Goal: Task Accomplishment & Management: Manage account settings

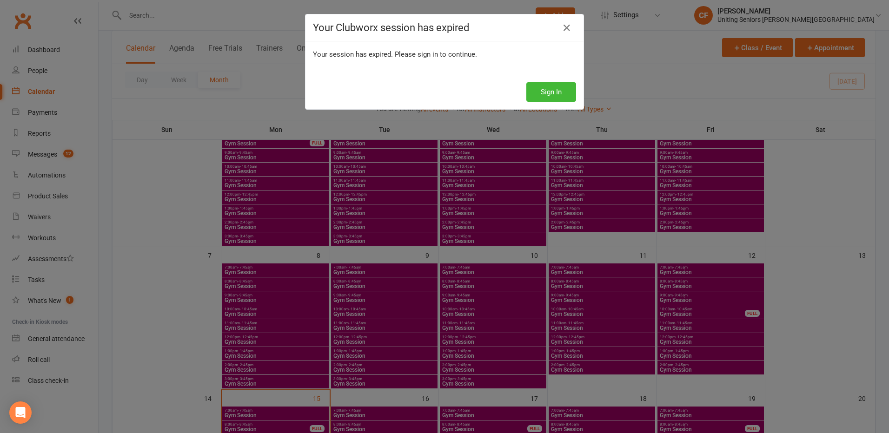
click at [545, 102] on div "Sign In" at bounding box center [444, 92] width 278 height 34
click at [545, 98] on button "Sign In" at bounding box center [551, 92] width 50 height 20
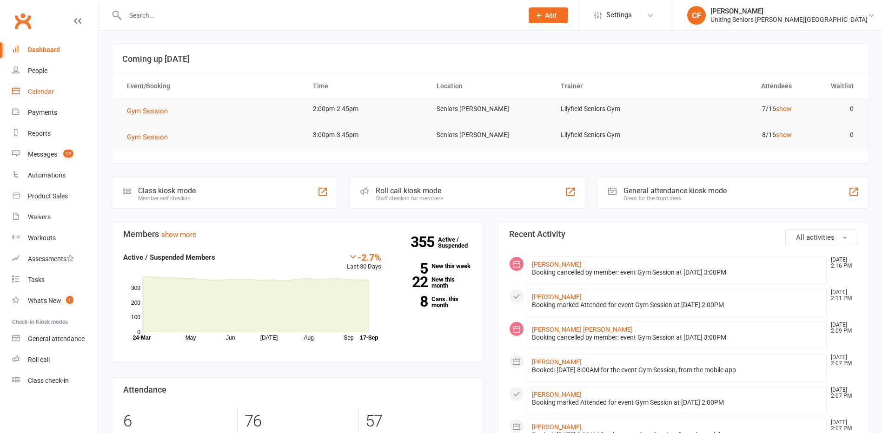
click at [53, 92] on div "Calendar" at bounding box center [41, 91] width 26 height 7
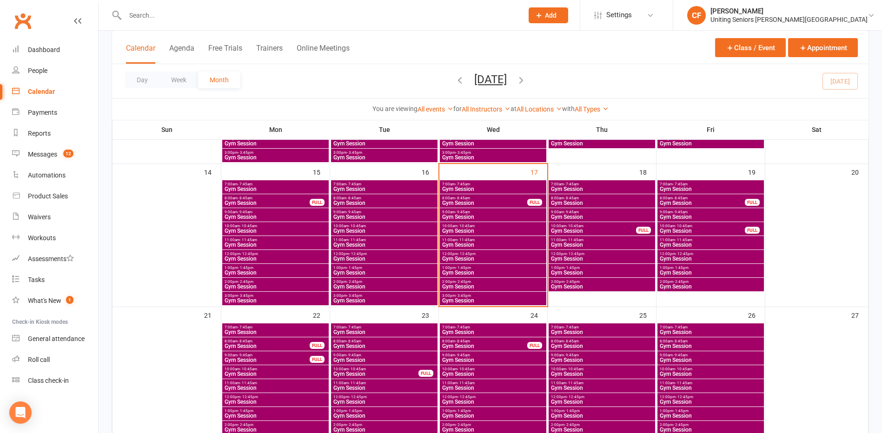
scroll to position [325, 0]
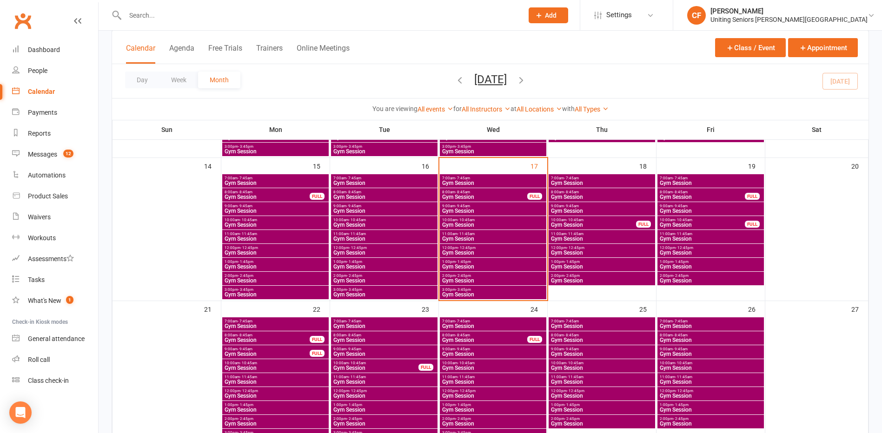
click at [401, 180] on span "Gym Session" at bounding box center [384, 183] width 103 height 6
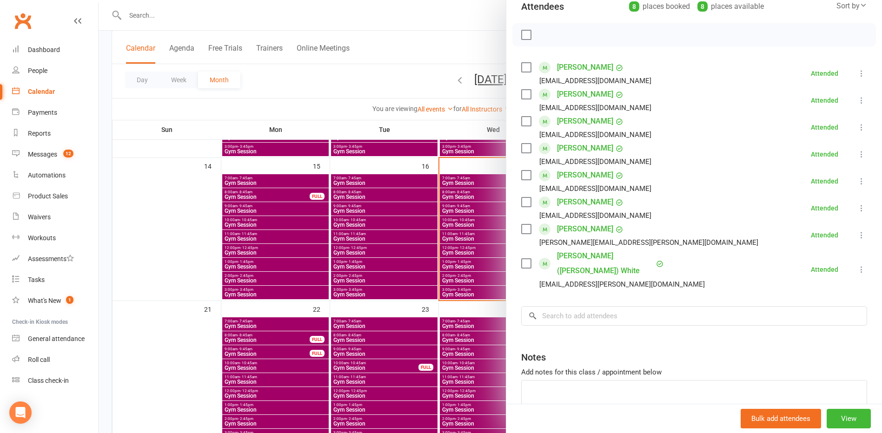
scroll to position [152, 0]
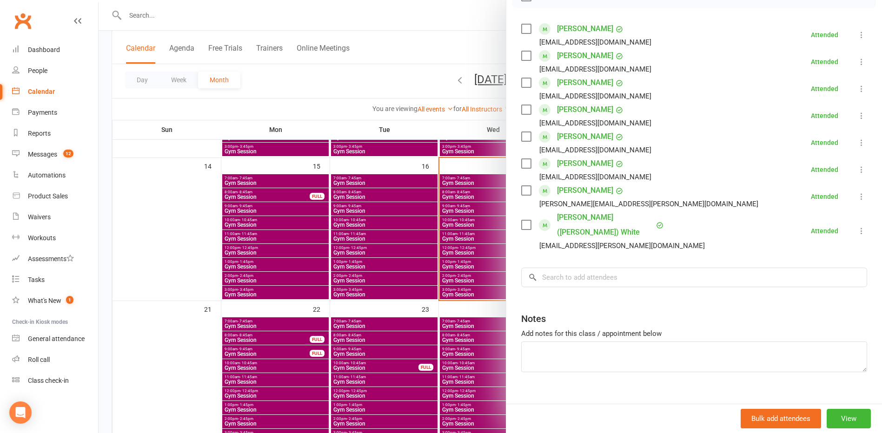
click at [442, 210] on div at bounding box center [490, 216] width 783 height 433
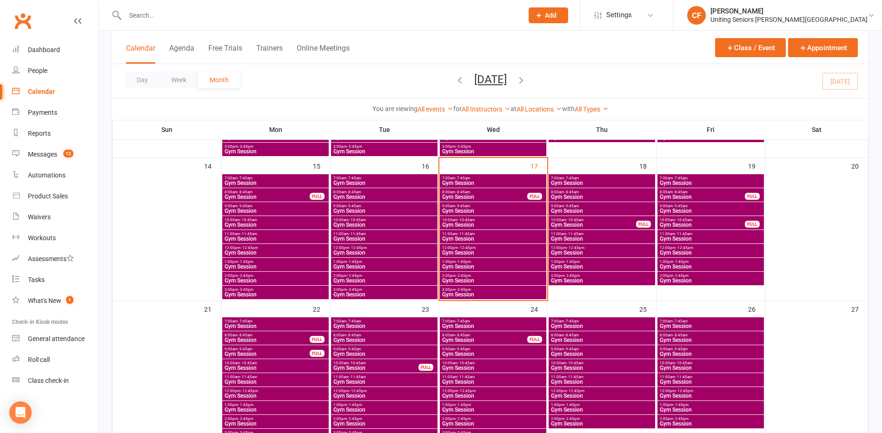
click at [351, 193] on span "- 8:45am" at bounding box center [353, 192] width 15 height 4
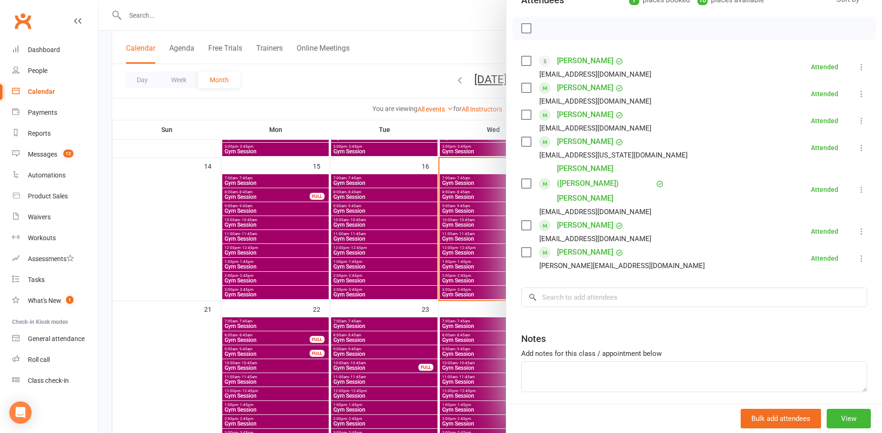
scroll to position [125, 0]
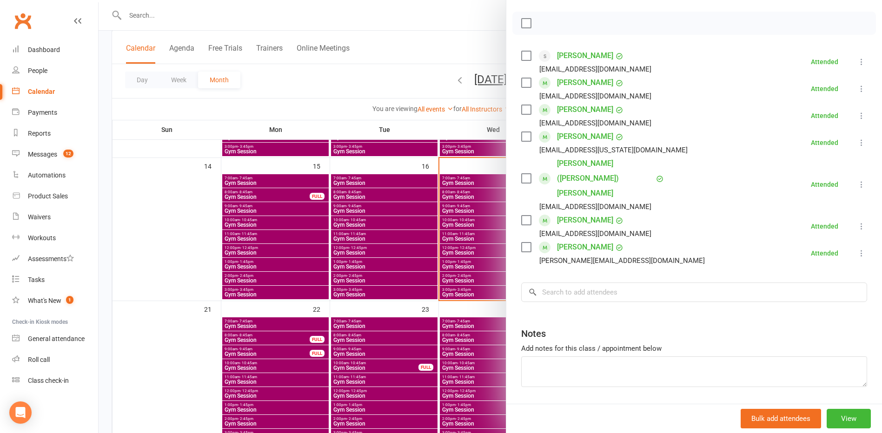
click at [405, 213] on div at bounding box center [490, 216] width 783 height 433
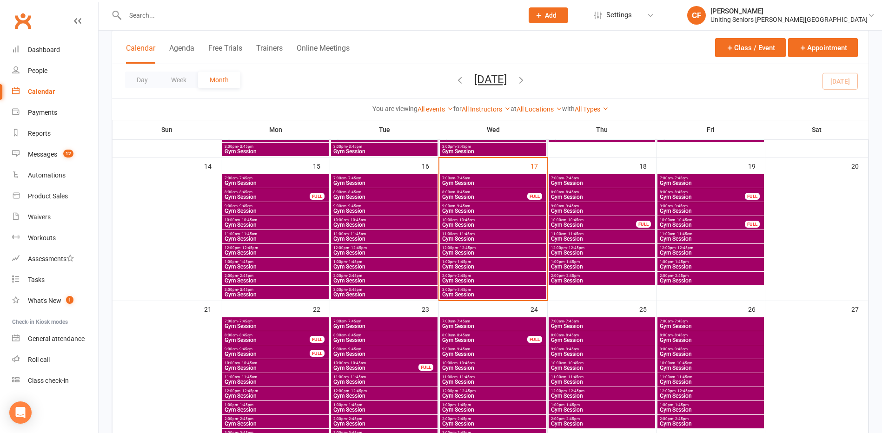
click at [375, 210] on span "Gym Session" at bounding box center [384, 211] width 103 height 6
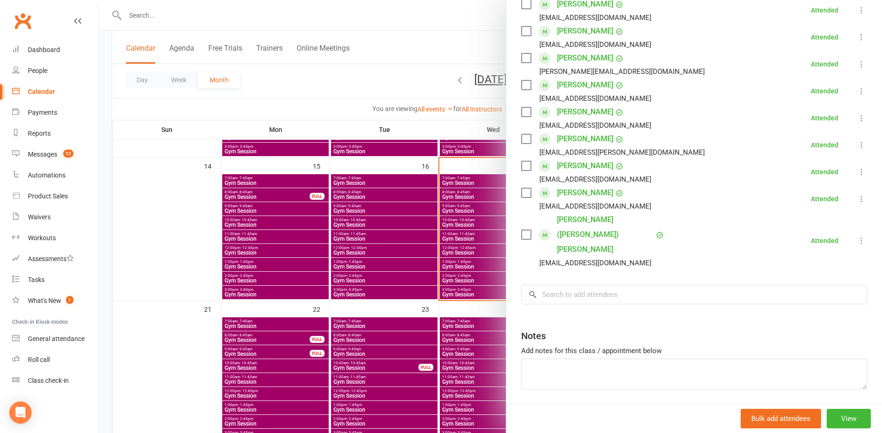
scroll to position [179, 0]
click at [378, 248] on div at bounding box center [490, 216] width 783 height 433
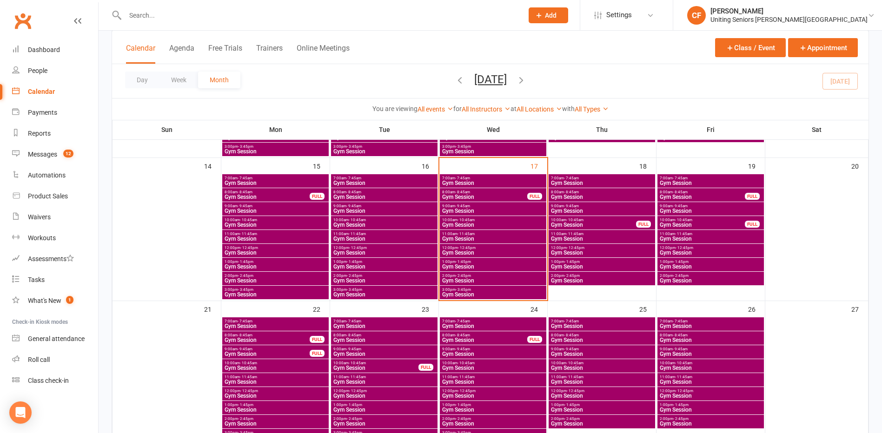
click at [374, 223] on span "Gym Session" at bounding box center [384, 225] width 103 height 6
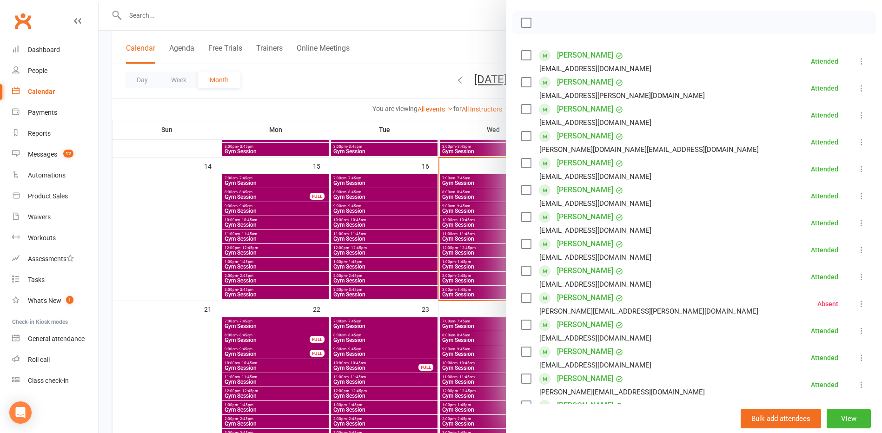
scroll to position [186, 0]
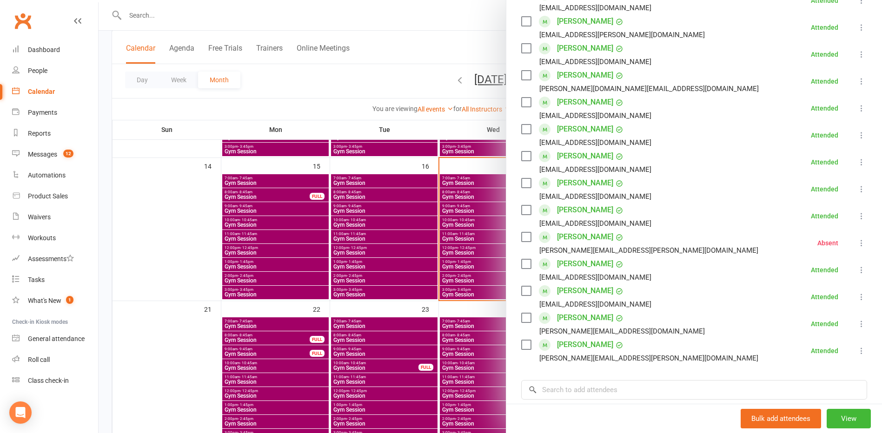
click at [394, 246] on div at bounding box center [490, 216] width 783 height 433
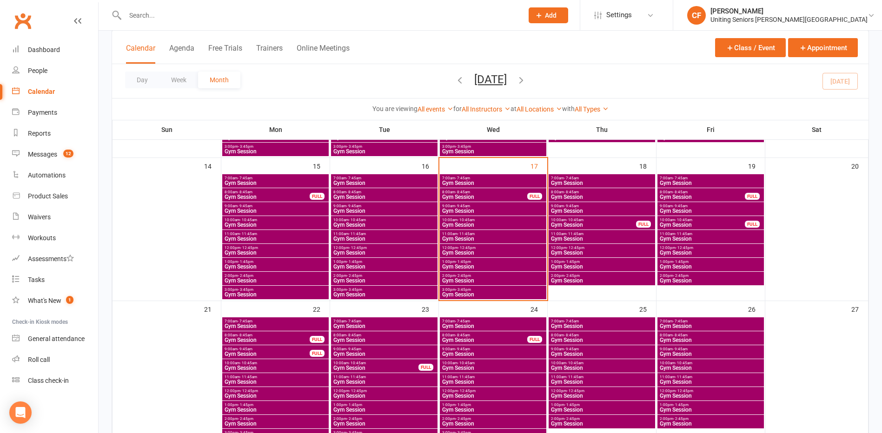
click at [363, 246] on span "- 12:45pm" at bounding box center [358, 248] width 18 height 4
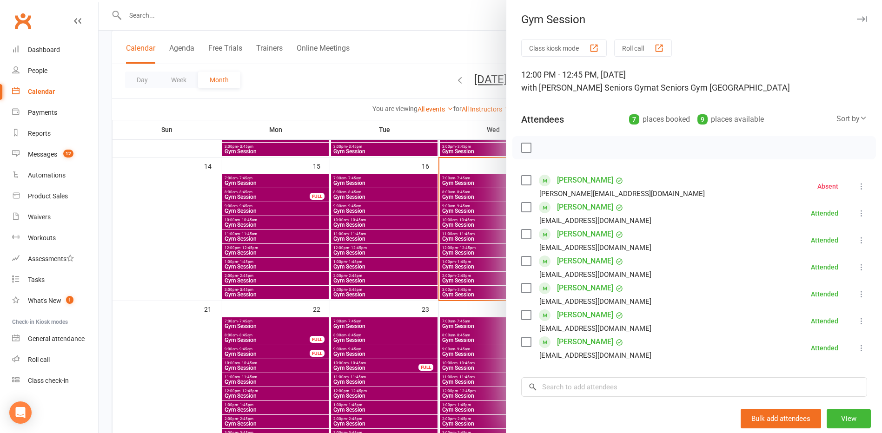
click at [385, 242] on div at bounding box center [490, 216] width 783 height 433
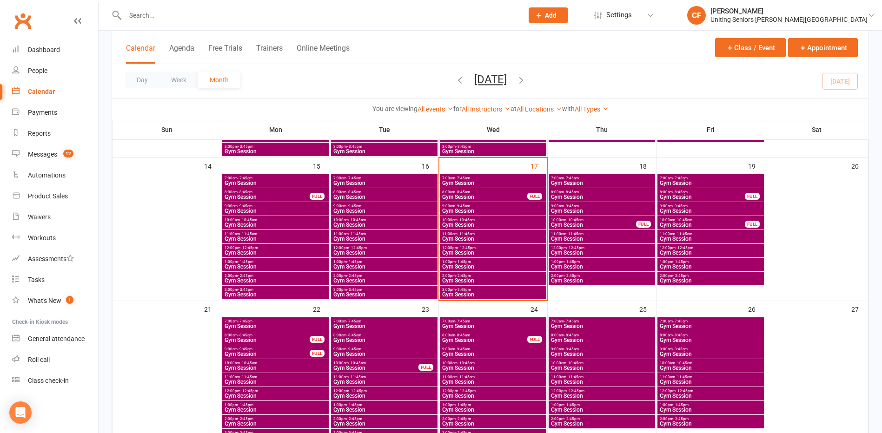
click at [358, 236] on span "Gym Session" at bounding box center [384, 239] width 103 height 6
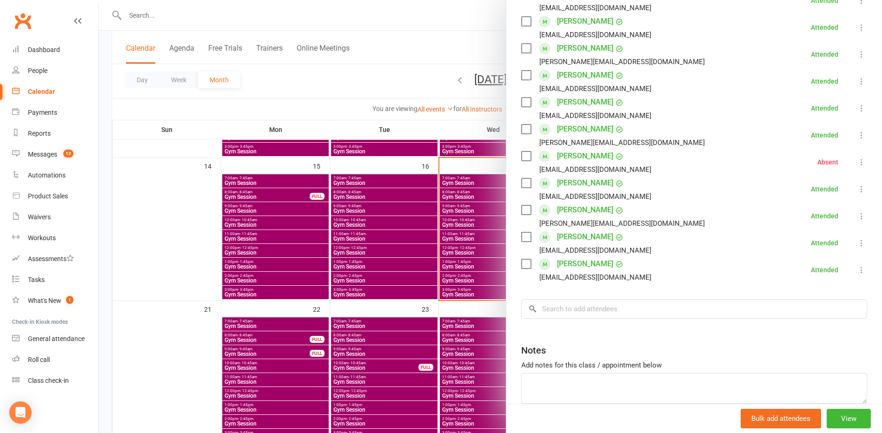
click at [435, 260] on div at bounding box center [490, 216] width 783 height 433
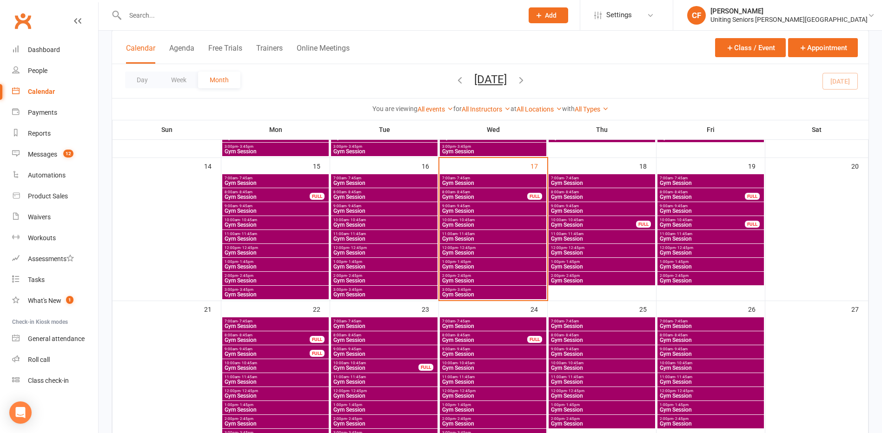
click at [354, 265] on span "Gym Session" at bounding box center [384, 267] width 103 height 6
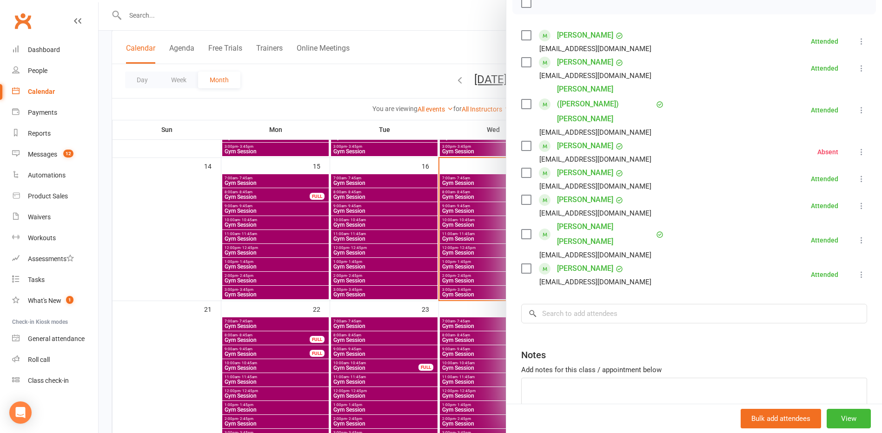
scroll to position [152, 0]
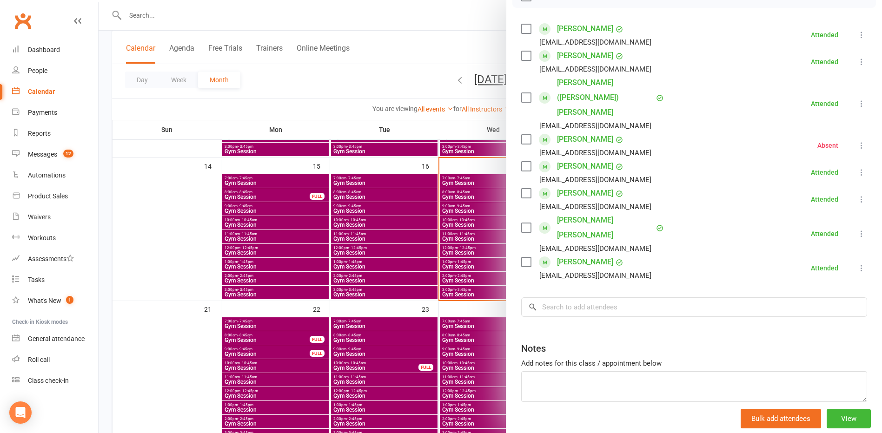
click at [410, 262] on div at bounding box center [490, 216] width 783 height 433
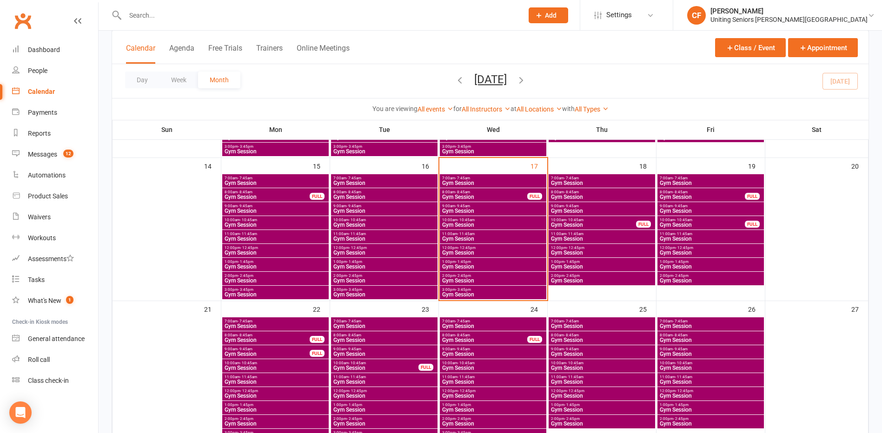
click at [392, 279] on span "Gym Session" at bounding box center [384, 281] width 103 height 6
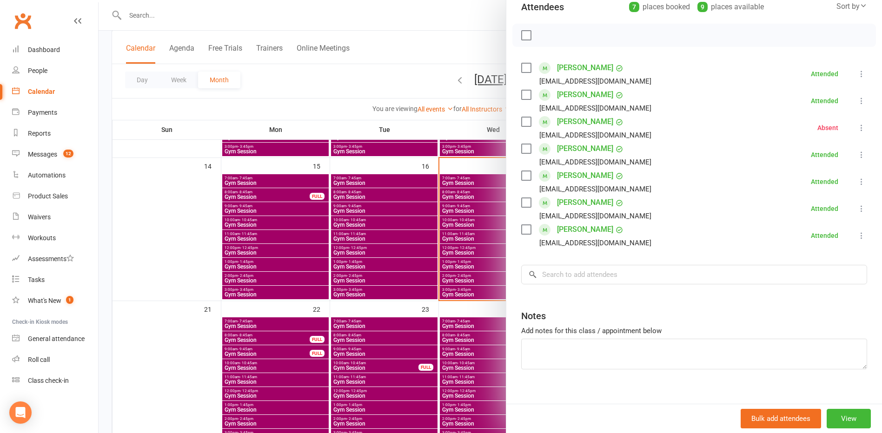
scroll to position [125, 0]
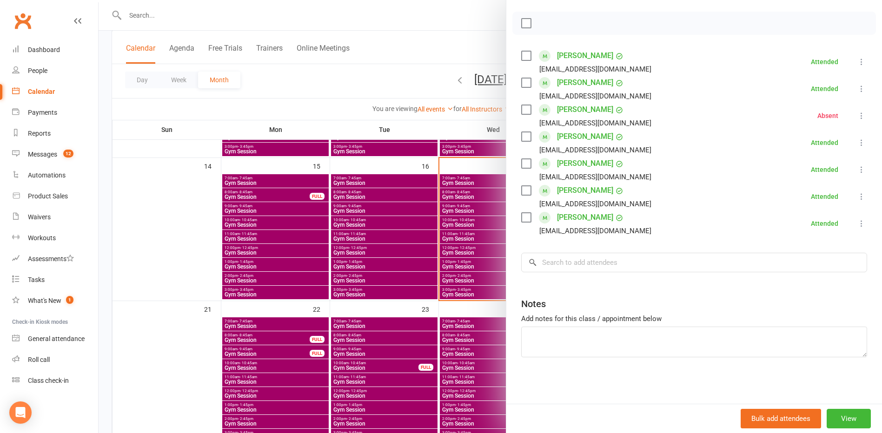
click at [407, 284] on div at bounding box center [490, 216] width 783 height 433
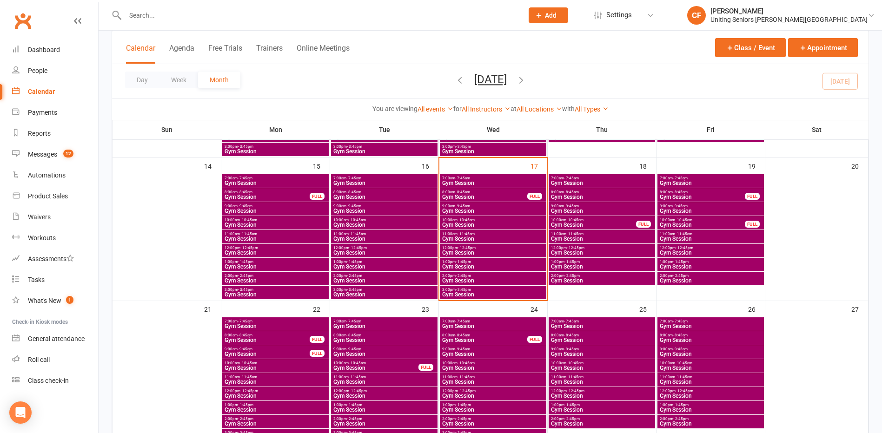
click at [400, 291] on span "3:00pm - 3:45pm" at bounding box center [384, 290] width 103 height 4
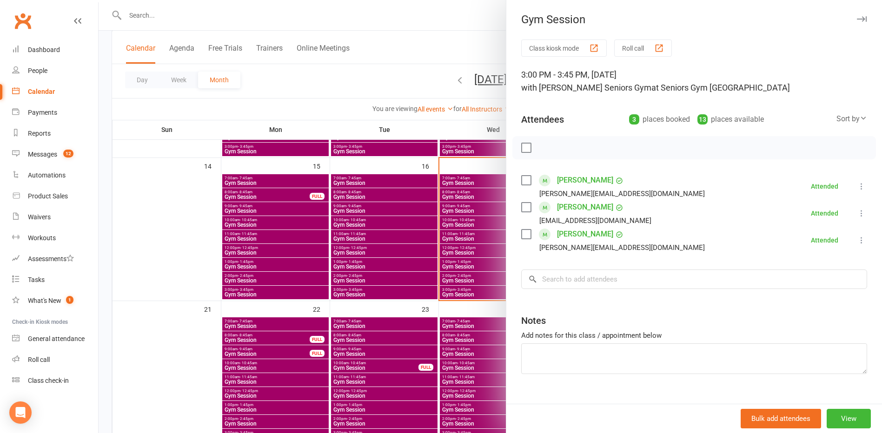
scroll to position [17, 0]
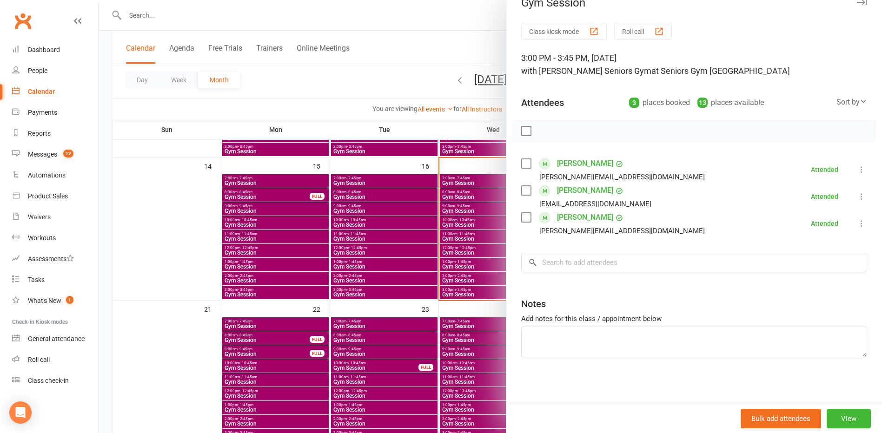
click at [435, 250] on div at bounding box center [490, 216] width 783 height 433
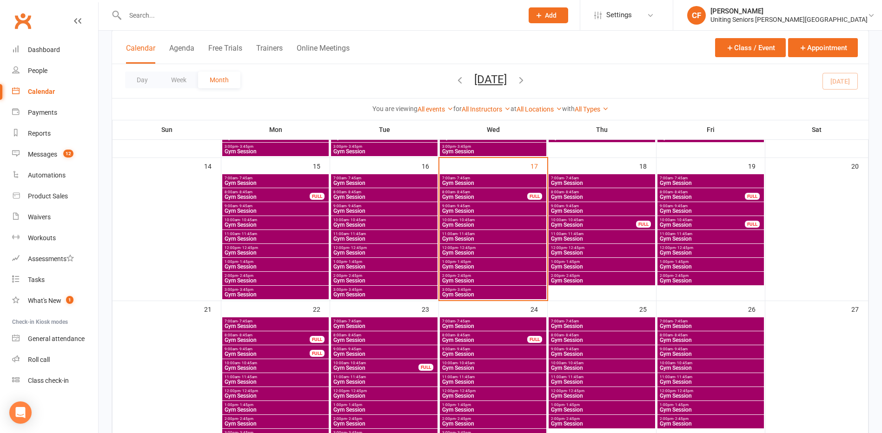
click at [471, 179] on span "7:00am - 7:45am" at bounding box center [493, 178] width 103 height 4
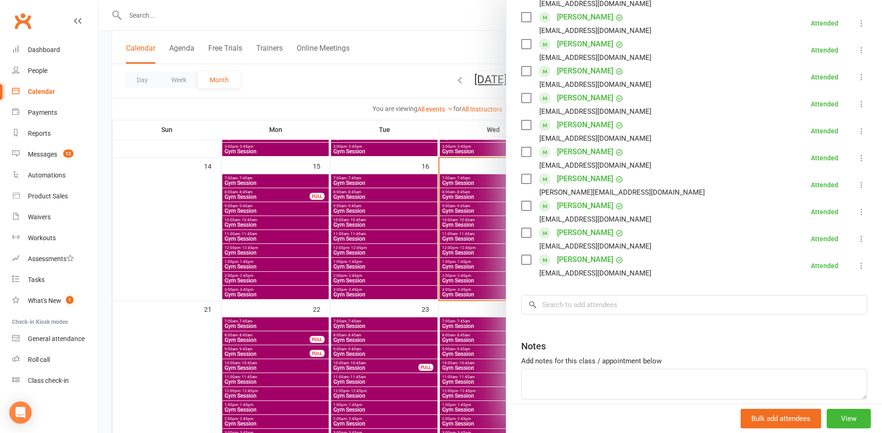
scroll to position [279, 0]
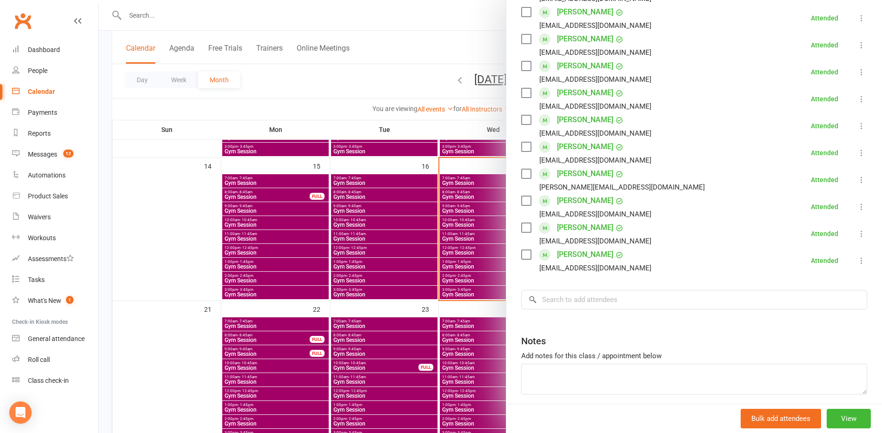
click at [376, 232] on div at bounding box center [490, 216] width 783 height 433
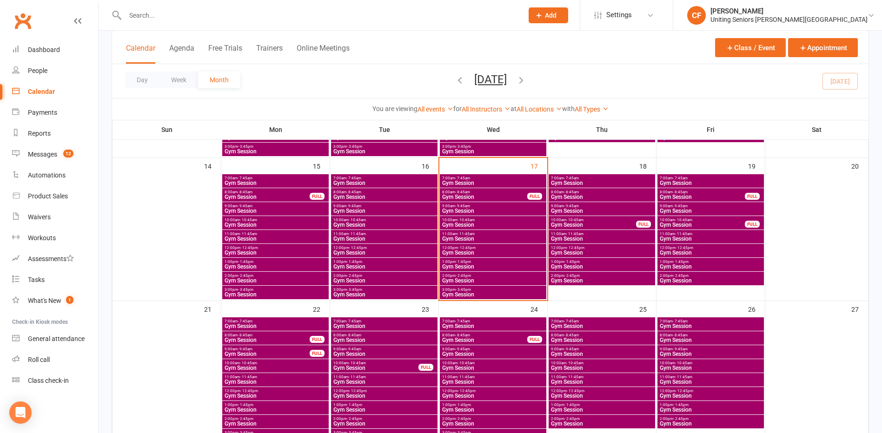
click at [461, 195] on span "Gym Session" at bounding box center [485, 197] width 86 height 6
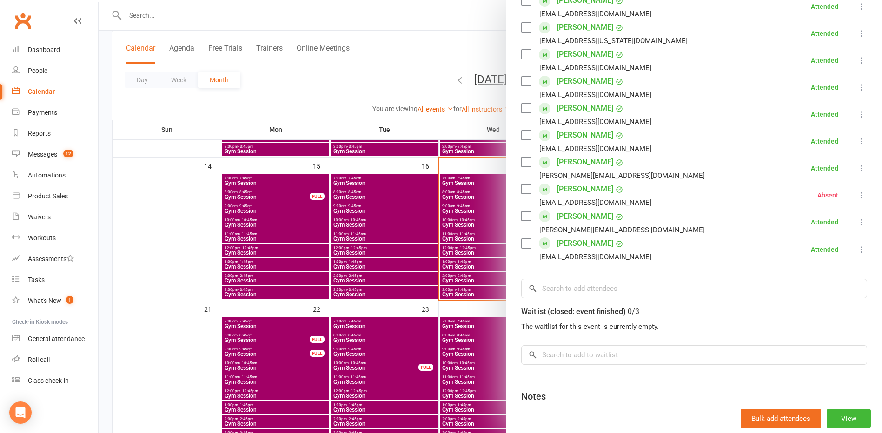
scroll to position [372, 0]
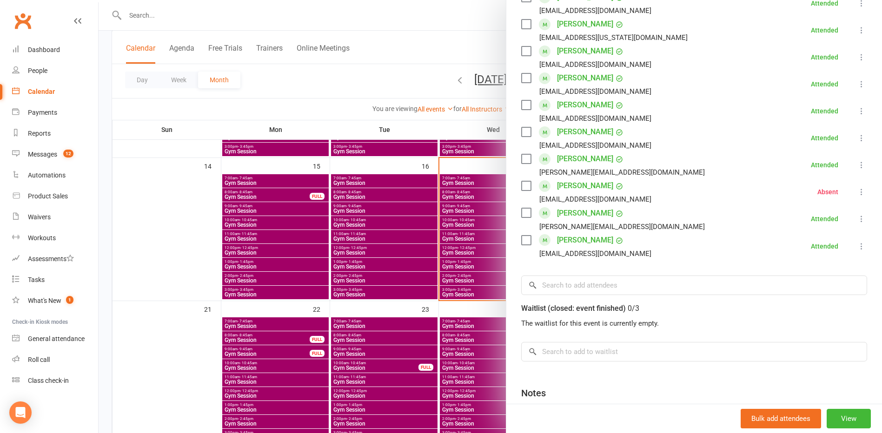
click at [448, 234] on div at bounding box center [490, 216] width 783 height 433
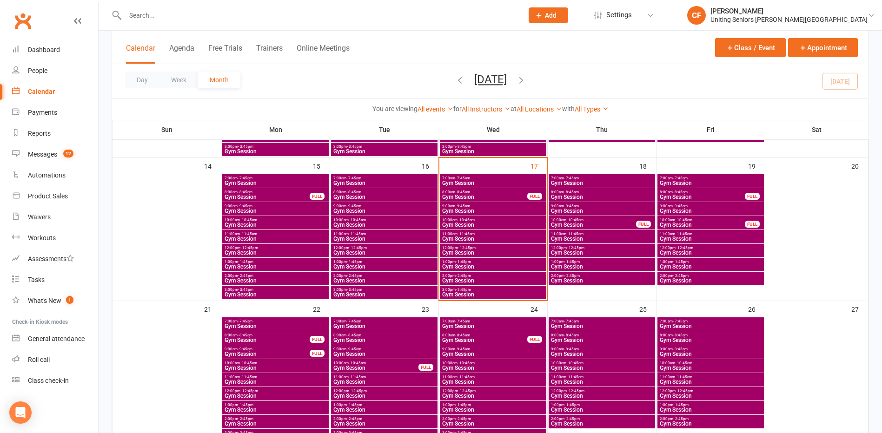
click at [461, 212] on span "Gym Session" at bounding box center [493, 211] width 103 height 6
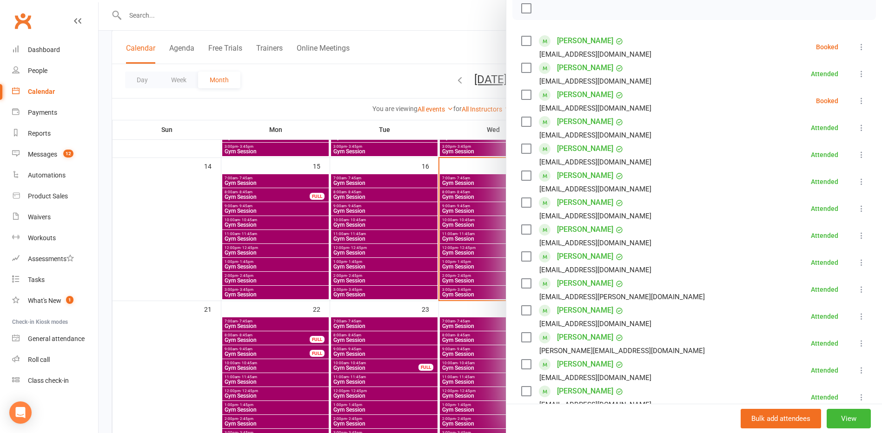
scroll to position [93, 0]
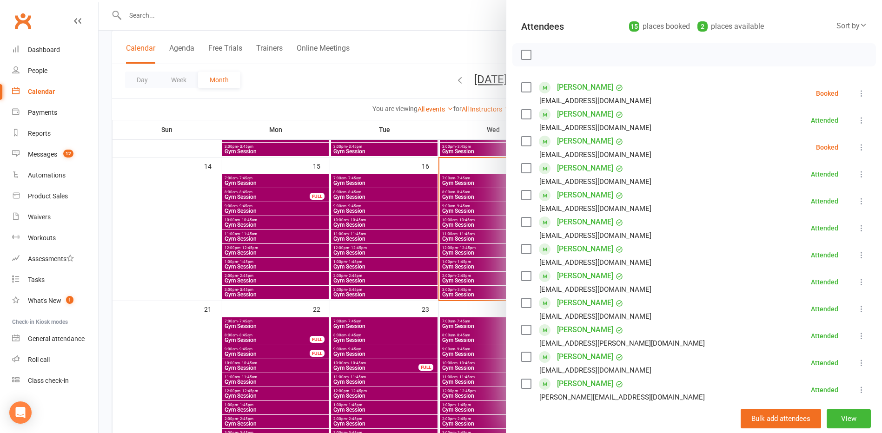
click at [856, 88] on button at bounding box center [861, 93] width 11 height 11
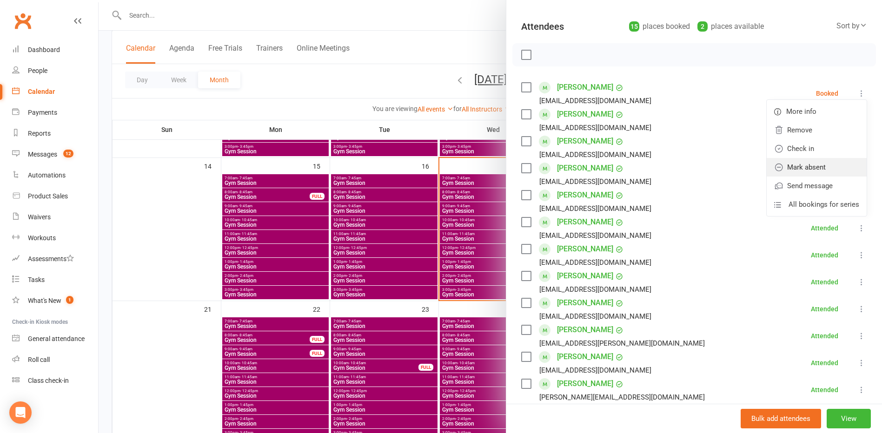
click at [800, 170] on link "Mark absent" at bounding box center [817, 167] width 100 height 19
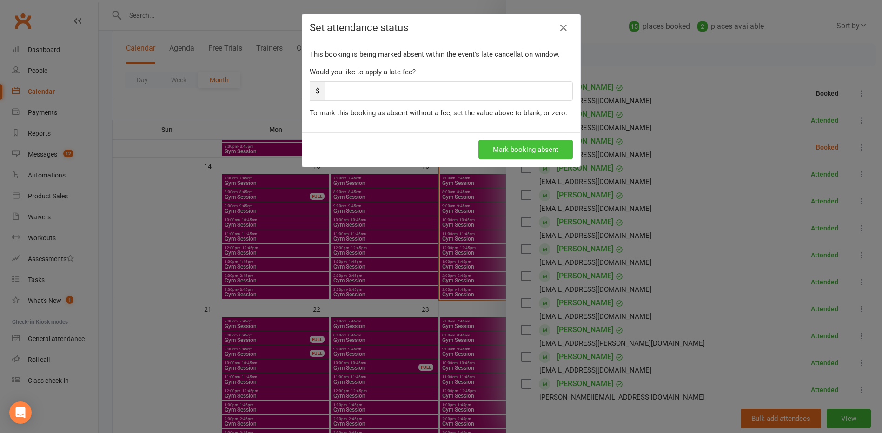
click at [540, 150] on button "Mark booking absent" at bounding box center [525, 150] width 94 height 20
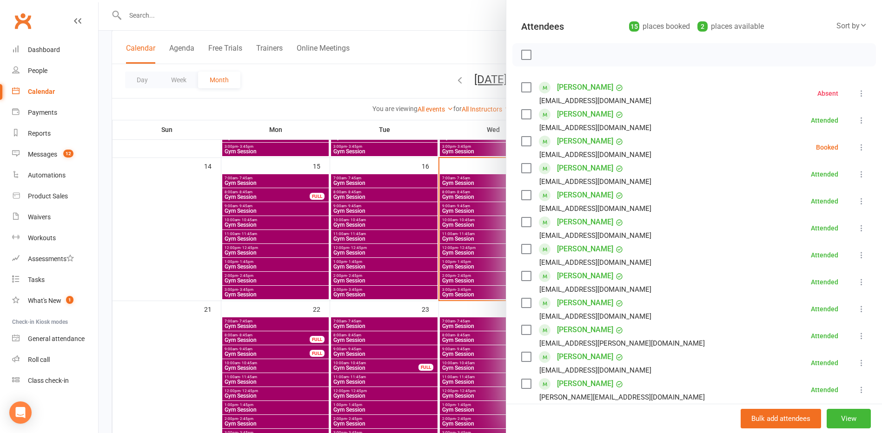
click at [857, 150] on icon at bounding box center [861, 147] width 9 height 9
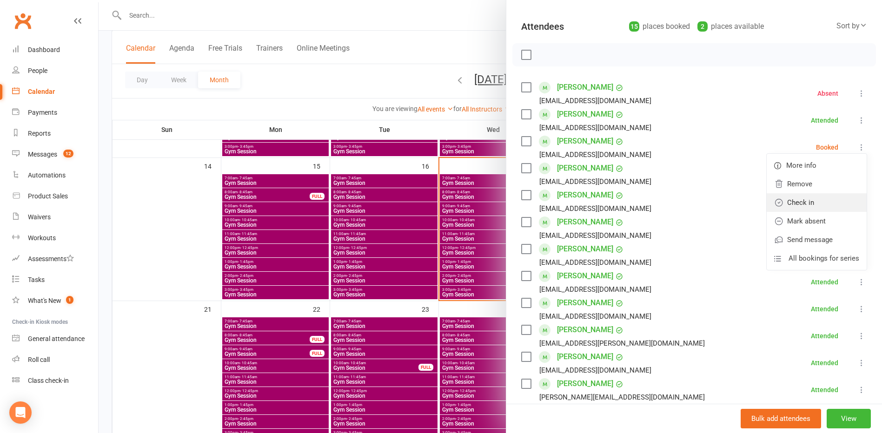
click at [816, 204] on link "Check in" at bounding box center [817, 202] width 100 height 19
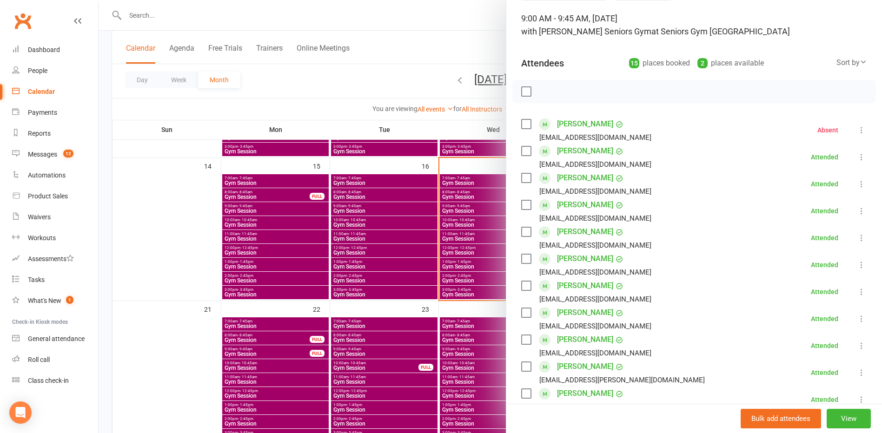
scroll to position [0, 0]
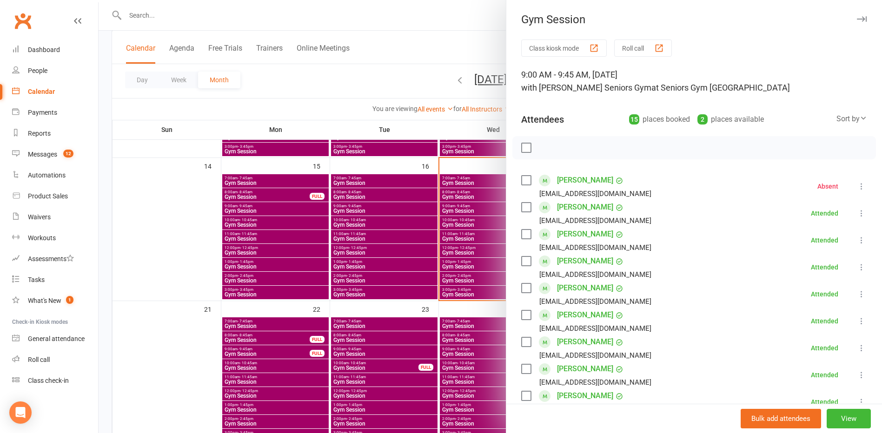
click at [436, 173] on div at bounding box center [490, 216] width 783 height 433
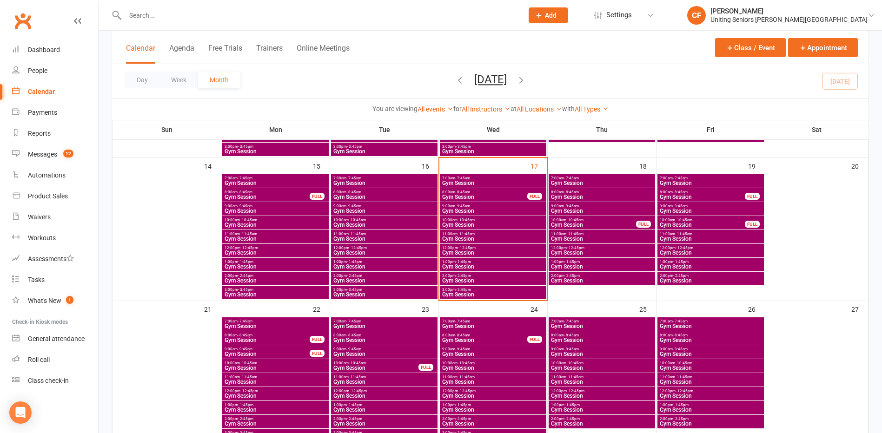
click at [475, 220] on span "10:00am - 10:45am" at bounding box center [493, 220] width 103 height 4
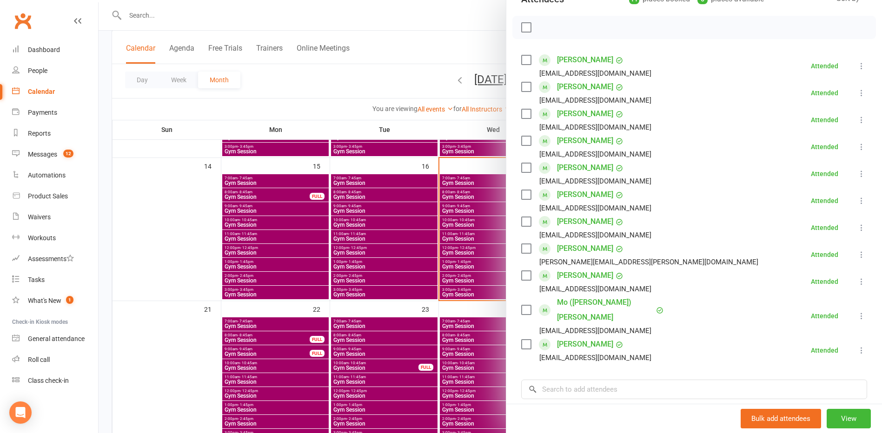
scroll to position [186, 0]
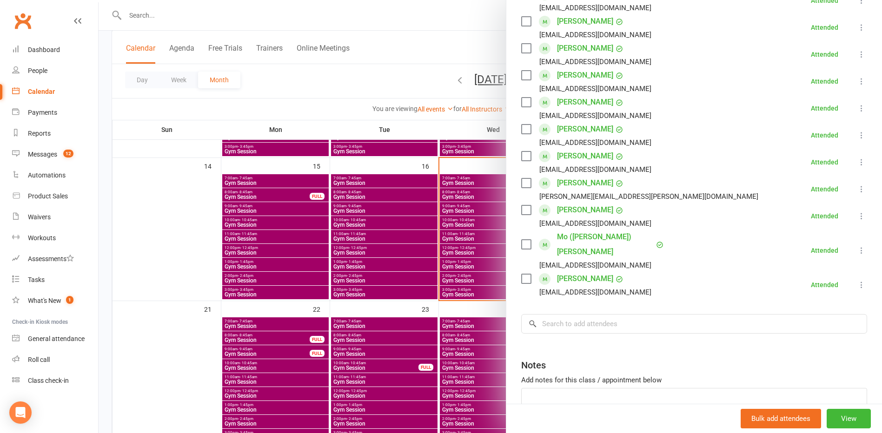
click at [360, 194] on div at bounding box center [490, 216] width 783 height 433
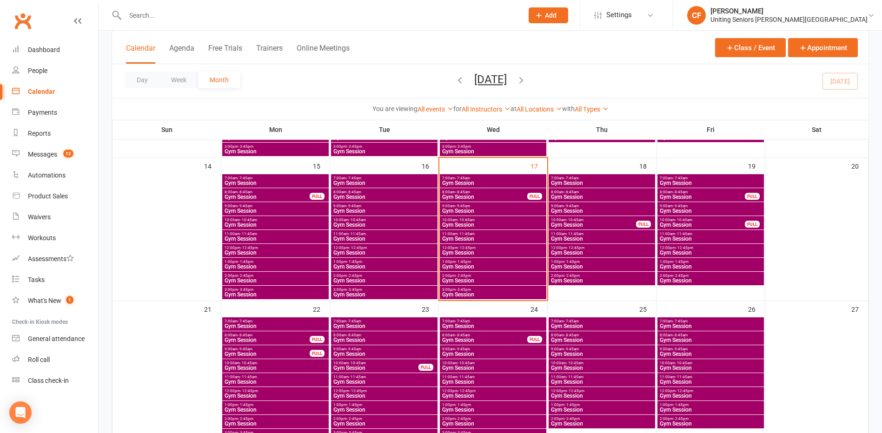
click at [453, 239] on span "Gym Session" at bounding box center [493, 239] width 103 height 6
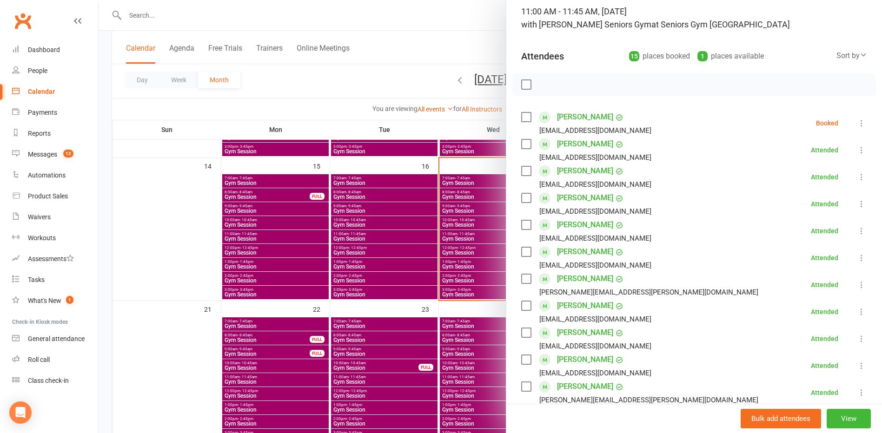
scroll to position [46, 0]
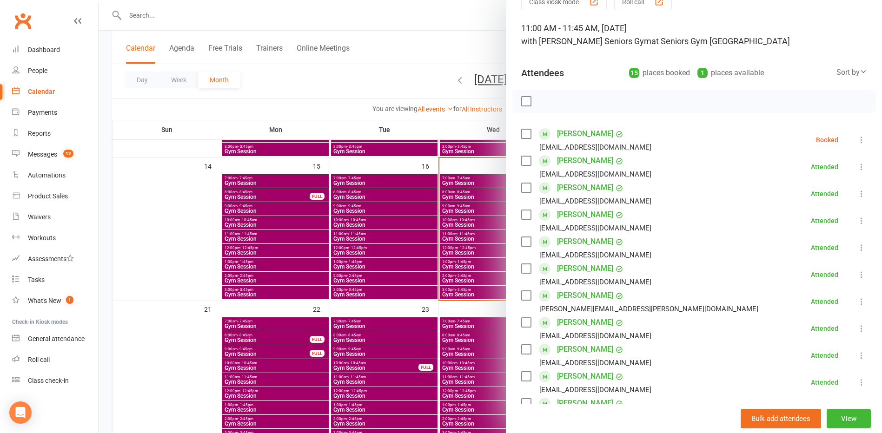
click at [857, 139] on icon at bounding box center [861, 139] width 9 height 9
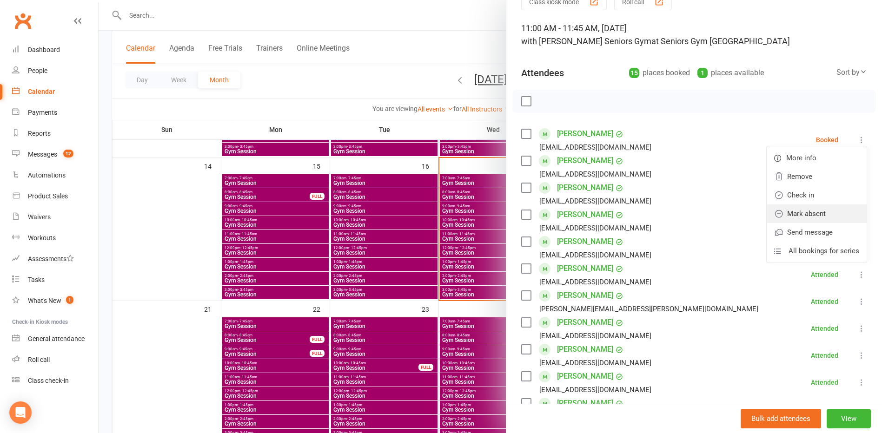
click at [813, 210] on link "Mark absent" at bounding box center [817, 214] width 100 height 19
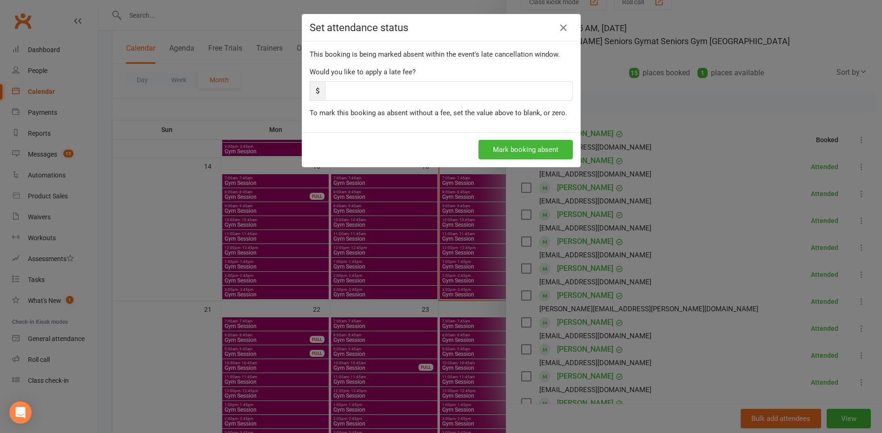
click at [509, 160] on div "Mark booking absent" at bounding box center [441, 150] width 278 height 34
click at [521, 153] on button "Mark booking absent" at bounding box center [525, 150] width 94 height 20
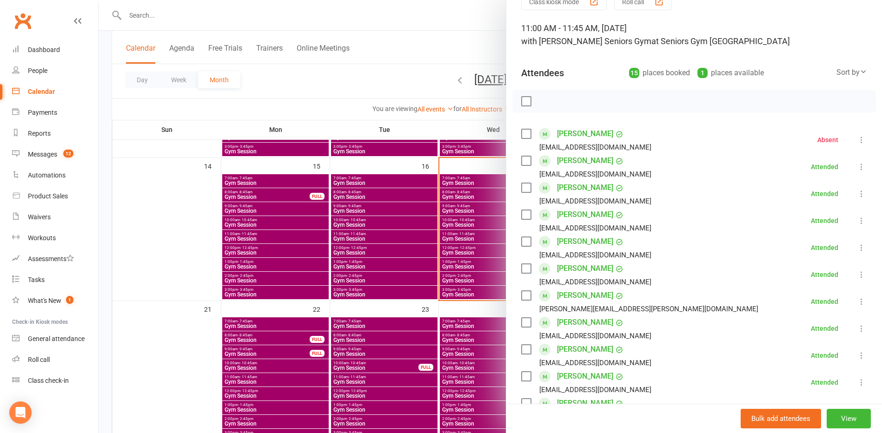
click at [375, 289] on div at bounding box center [490, 216] width 783 height 433
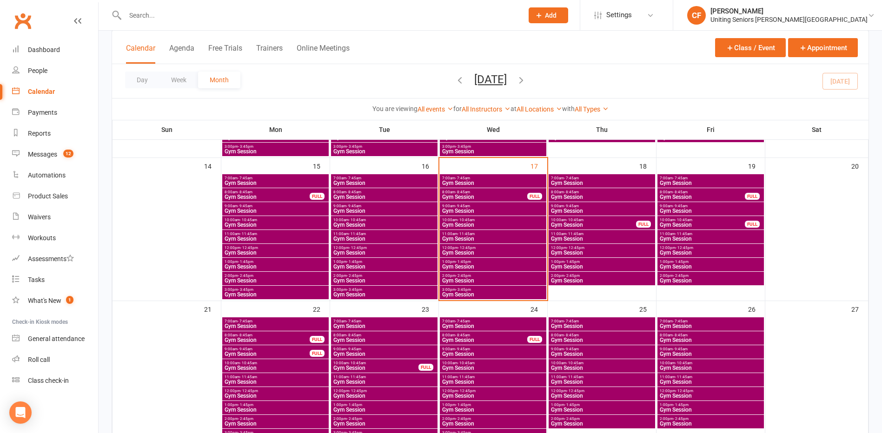
click at [460, 253] on span "Gym Session" at bounding box center [493, 253] width 103 height 6
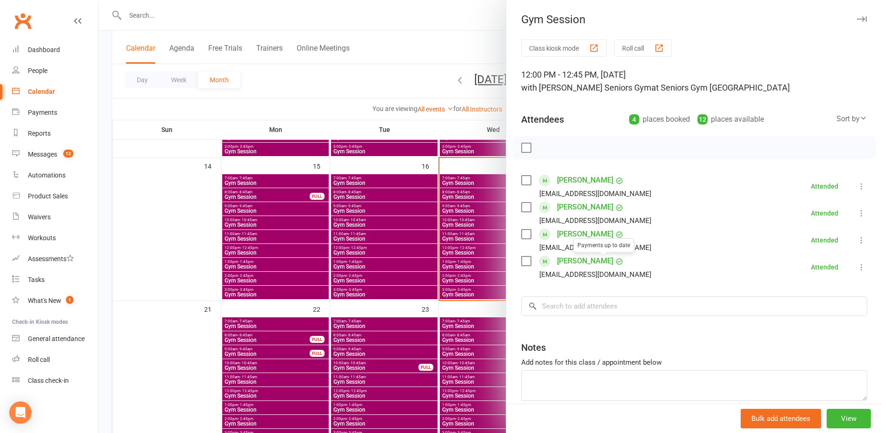
click at [462, 264] on div at bounding box center [490, 216] width 783 height 433
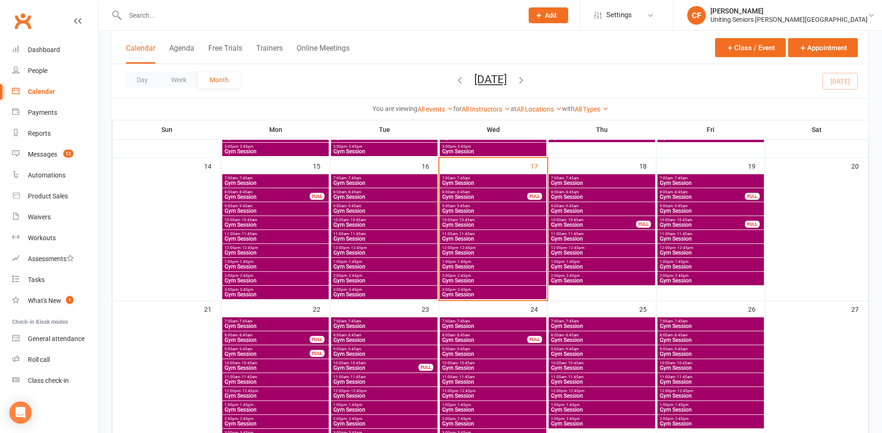
click at [474, 270] on span "Gym Session" at bounding box center [493, 267] width 103 height 6
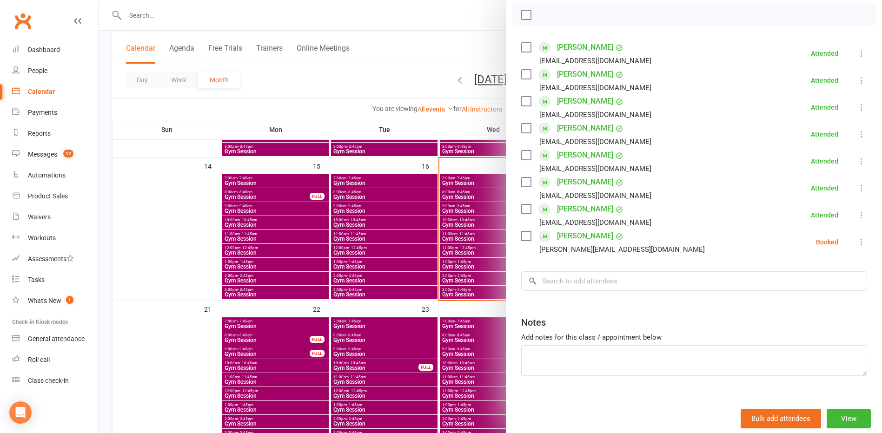
scroll to position [152, 0]
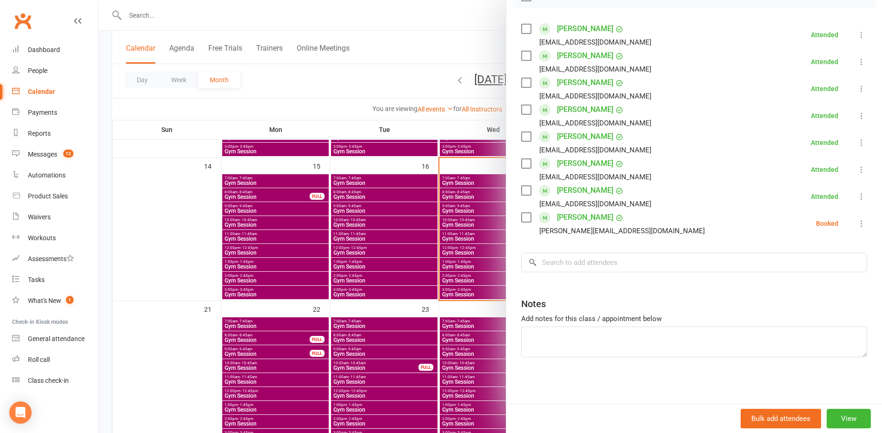
click at [857, 221] on icon at bounding box center [861, 223] width 9 height 9
click at [817, 299] on link "Mark absent" at bounding box center [817, 297] width 100 height 19
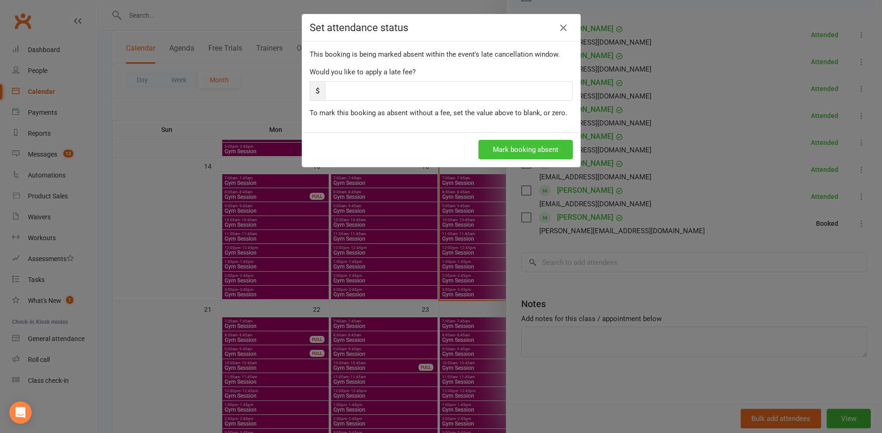
click at [493, 154] on button "Mark booking absent" at bounding box center [525, 150] width 94 height 20
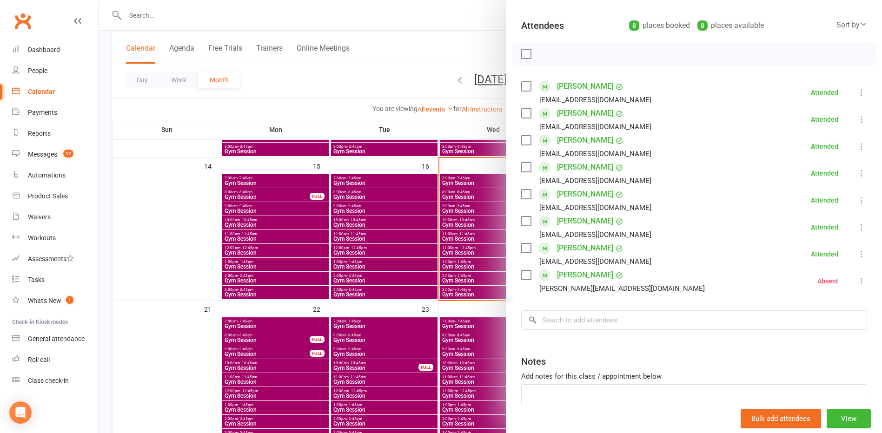
scroll to position [0, 0]
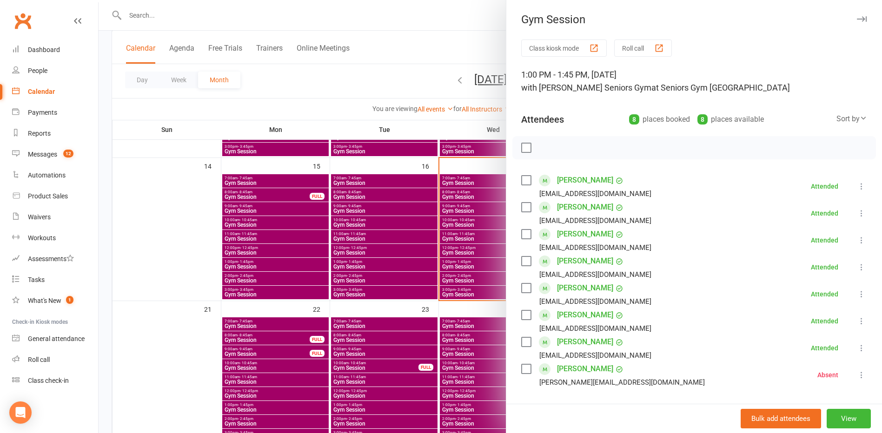
click at [442, 220] on div at bounding box center [490, 216] width 783 height 433
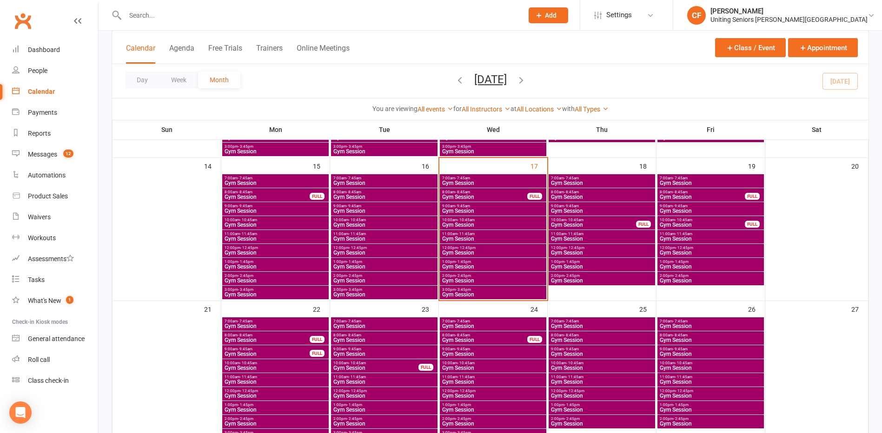
click at [469, 281] on span "Gym Session" at bounding box center [493, 281] width 103 height 6
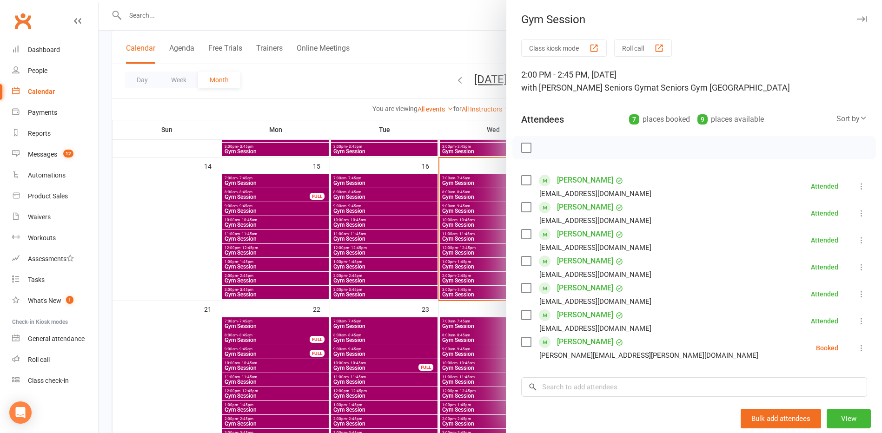
click at [393, 159] on div at bounding box center [490, 216] width 783 height 433
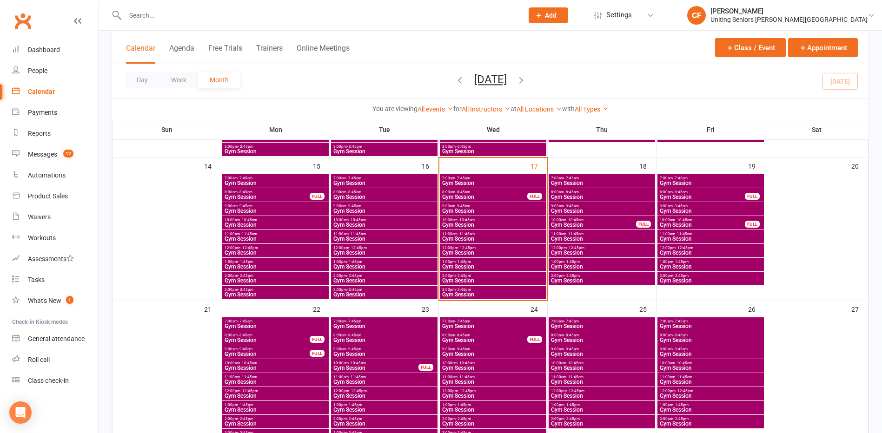
click at [465, 291] on span "- 3:45pm" at bounding box center [463, 290] width 15 height 4
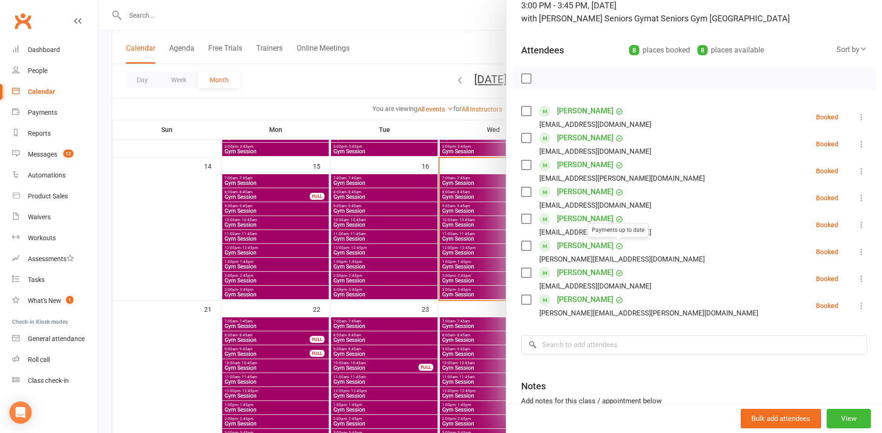
scroll to position [93, 0]
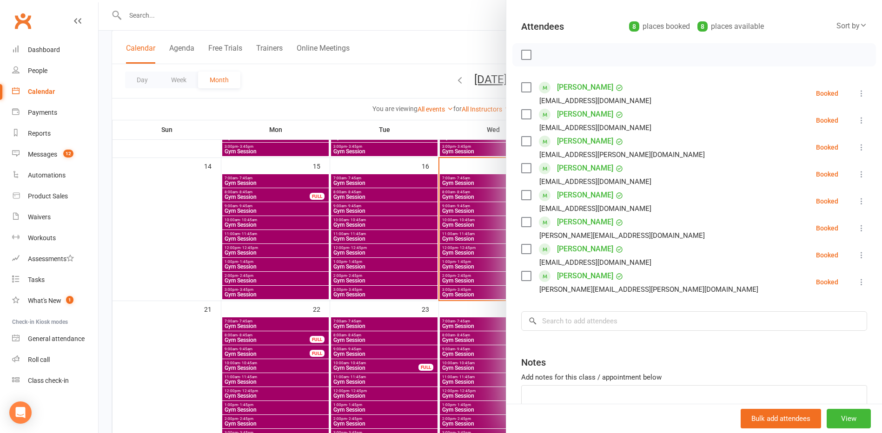
click at [459, 279] on div at bounding box center [490, 216] width 783 height 433
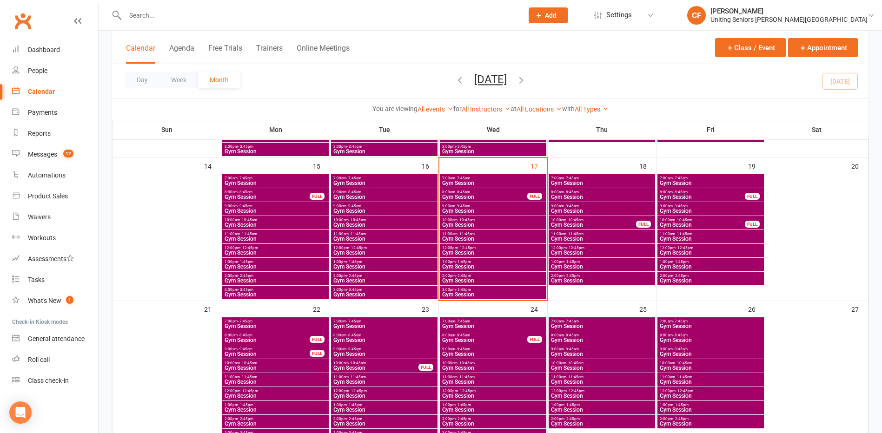
click at [463, 279] on span "Gym Session" at bounding box center [493, 281] width 103 height 6
